Goal: Find specific page/section: Find specific page/section

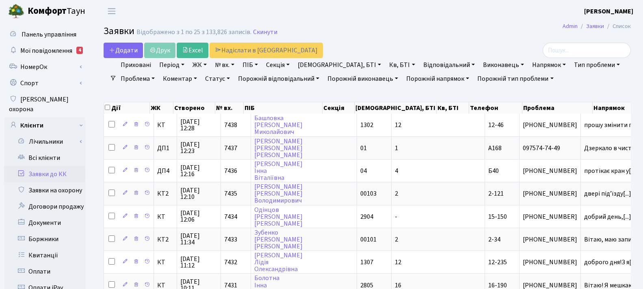
select select "22"
select select "1"
select select "58"
select select "94"
select select "67"
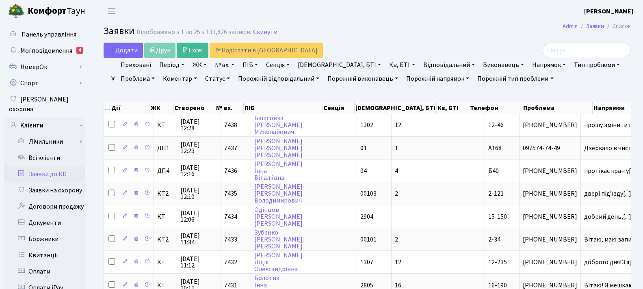
select select "42"
select select "18"
select select "1"
select select "5"
select select "25"
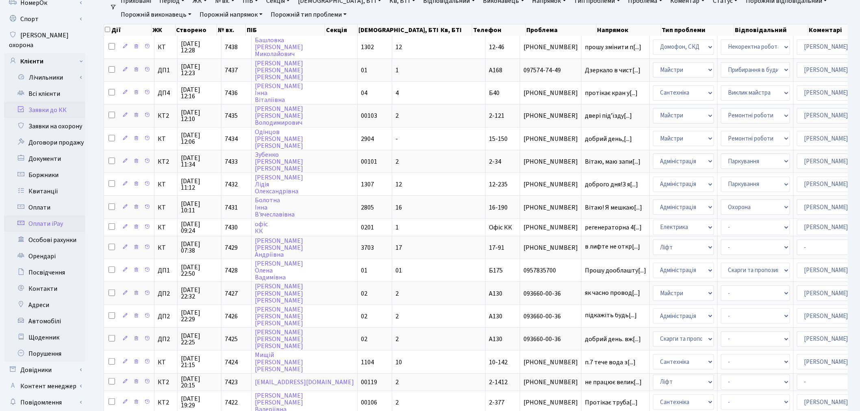
scroll to position [90, 0]
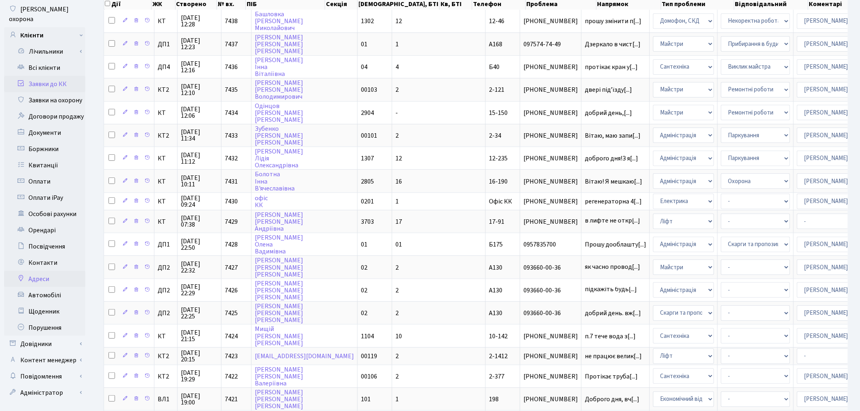
click at [62, 276] on link "Адреси" at bounding box center [44, 279] width 81 height 16
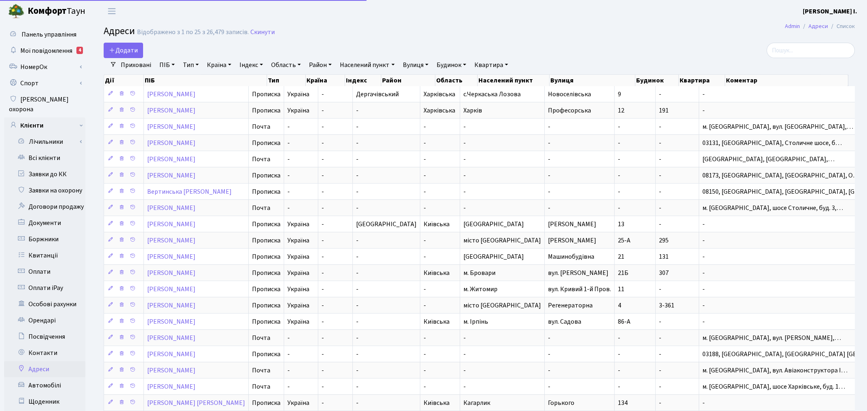
select select "25"
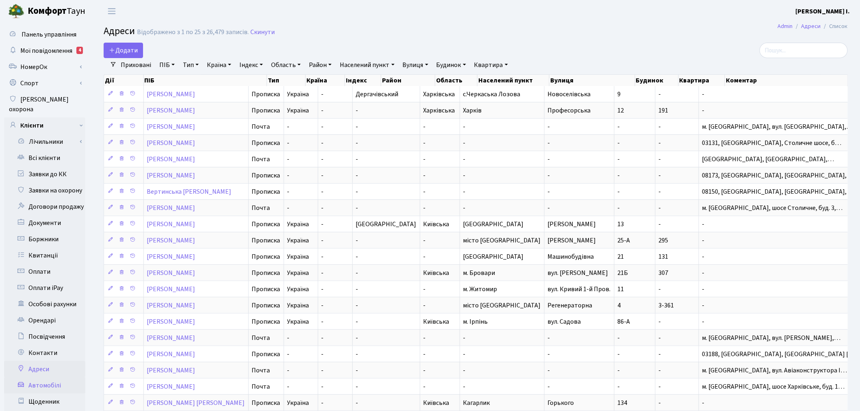
click at [51, 378] on link "Автомобілі" at bounding box center [44, 386] width 81 height 16
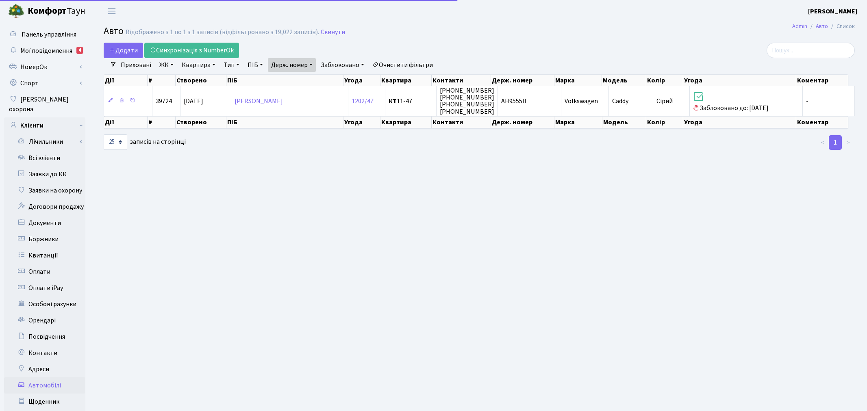
select select "25"
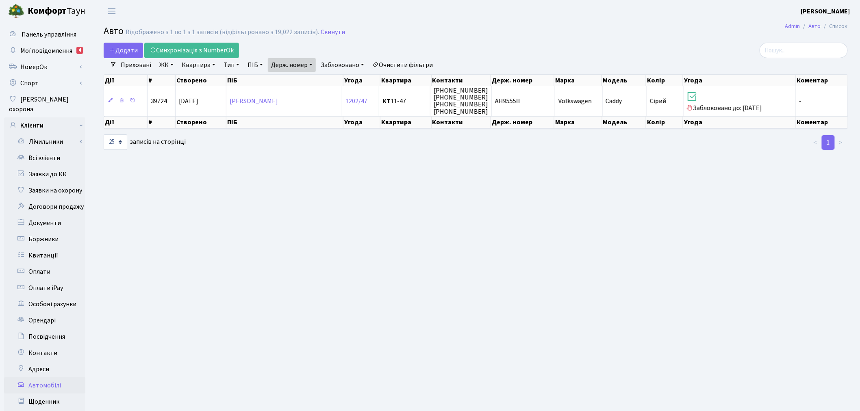
click at [294, 67] on link "Держ. номер" at bounding box center [292, 65] width 48 height 14
click at [310, 82] on input "АН9555ІІ" at bounding box center [292, 80] width 48 height 15
paste input "8098НТ"
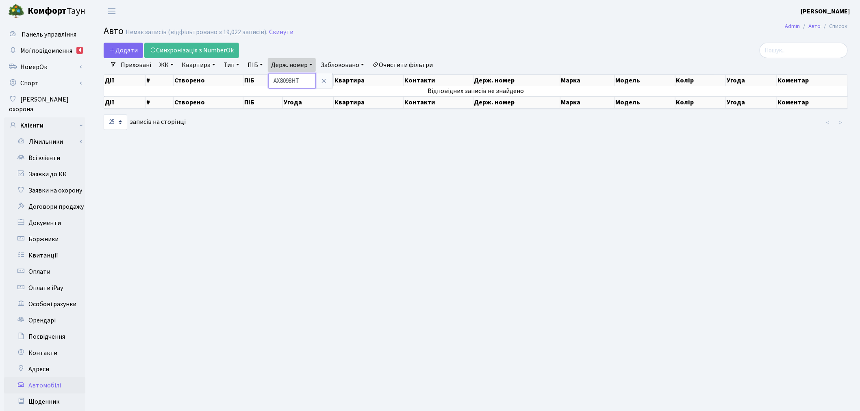
click at [282, 80] on input "АХ8098НТ" at bounding box center [292, 80] width 48 height 15
click at [310, 78] on input "8098НТ" at bounding box center [292, 80] width 48 height 15
type input "8098"
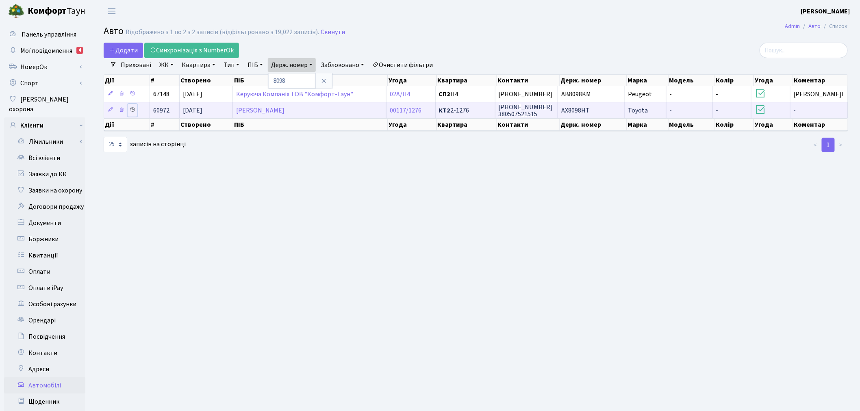
click at [133, 110] on icon at bounding box center [133, 110] width 6 height 6
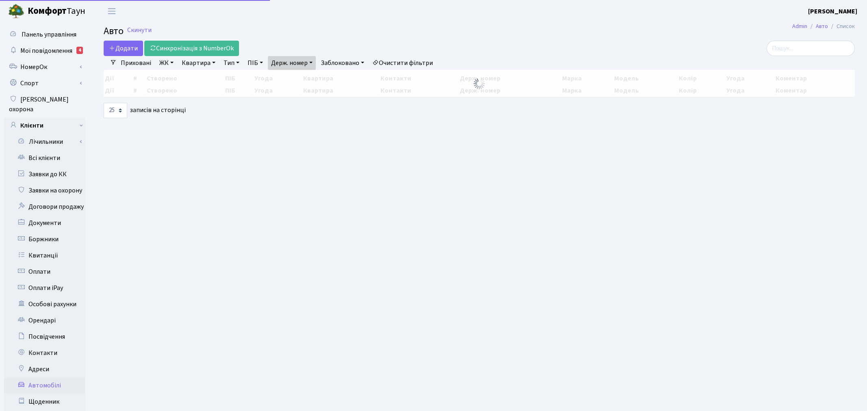
select select "25"
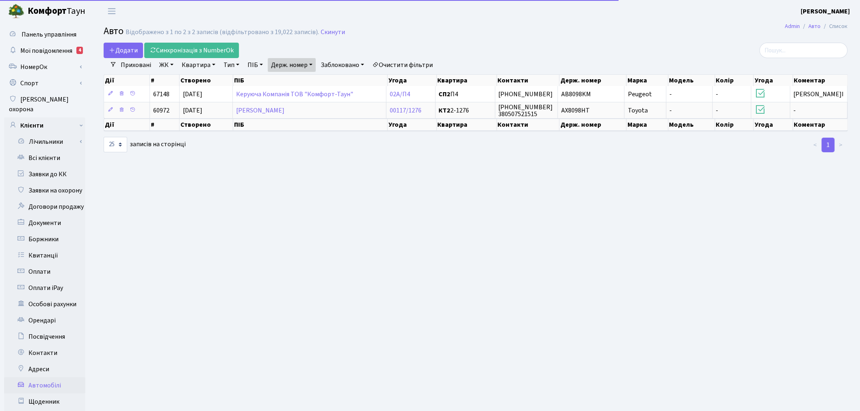
click at [282, 64] on link "Держ. номер" at bounding box center [292, 65] width 48 height 14
click at [291, 78] on input "8098" at bounding box center [292, 80] width 48 height 15
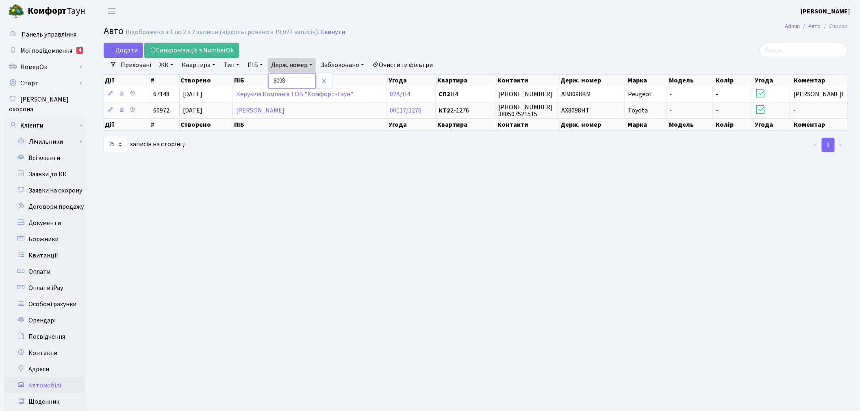
paste input "ВН8180ОР"
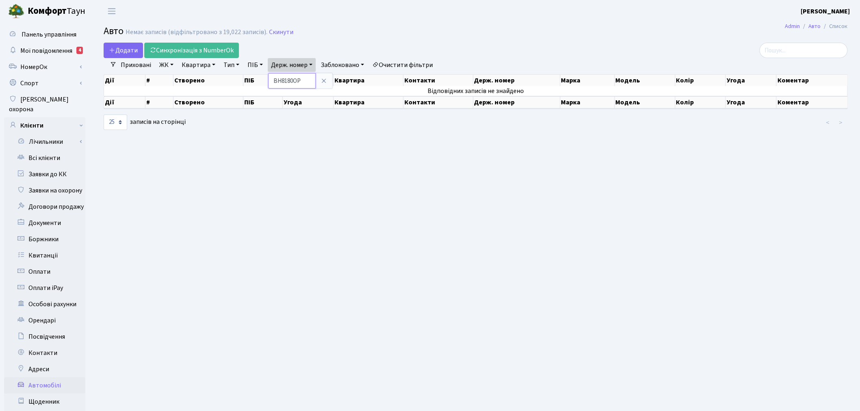
click at [284, 82] on input "ВН8180ОР" at bounding box center [292, 80] width 48 height 15
click at [312, 80] on input "8180ОР" at bounding box center [292, 80] width 48 height 15
type input "8180"
